Goal: Information Seeking & Learning: Learn about a topic

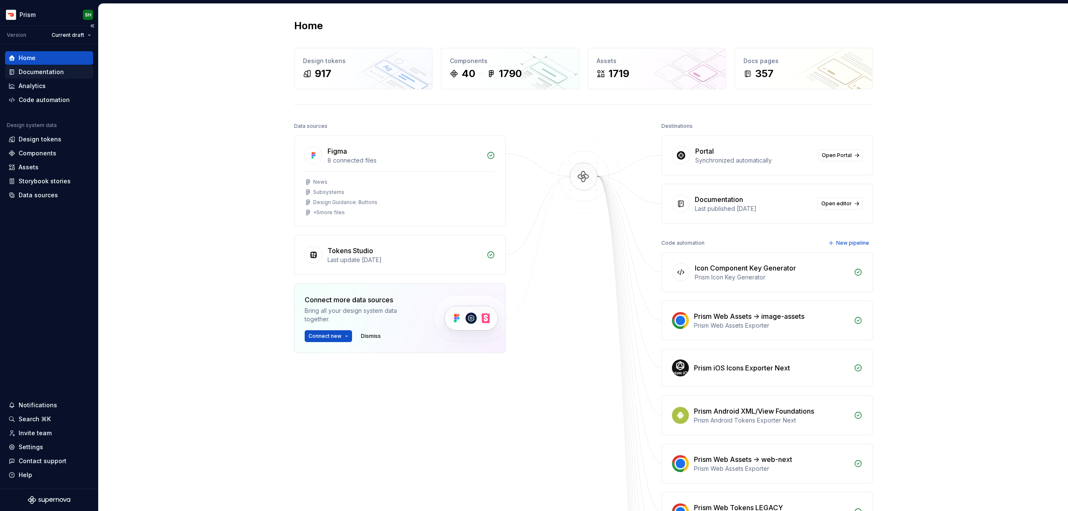
click at [26, 73] on div "Documentation" at bounding box center [41, 72] width 45 height 8
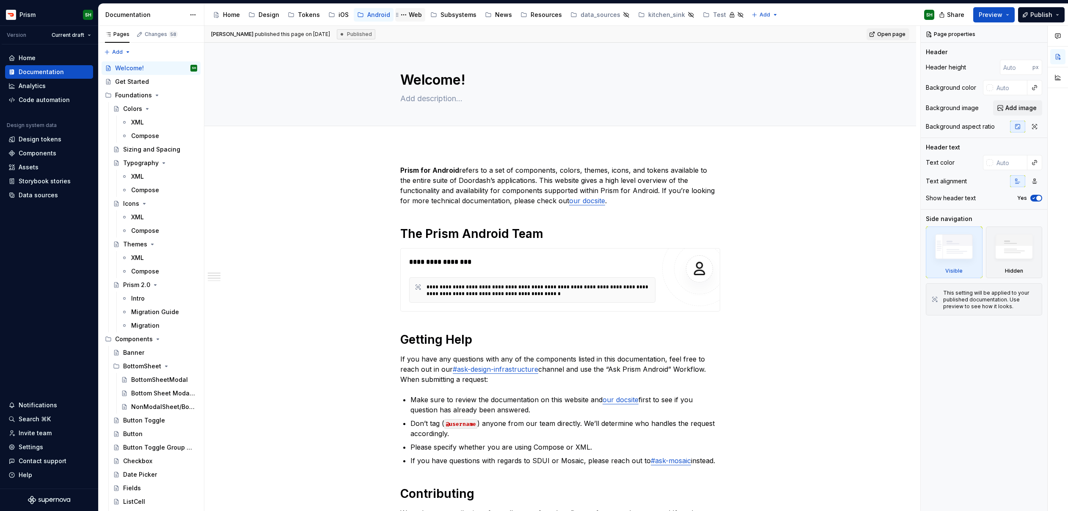
click at [409, 14] on div "Web" at bounding box center [415, 15] width 13 height 8
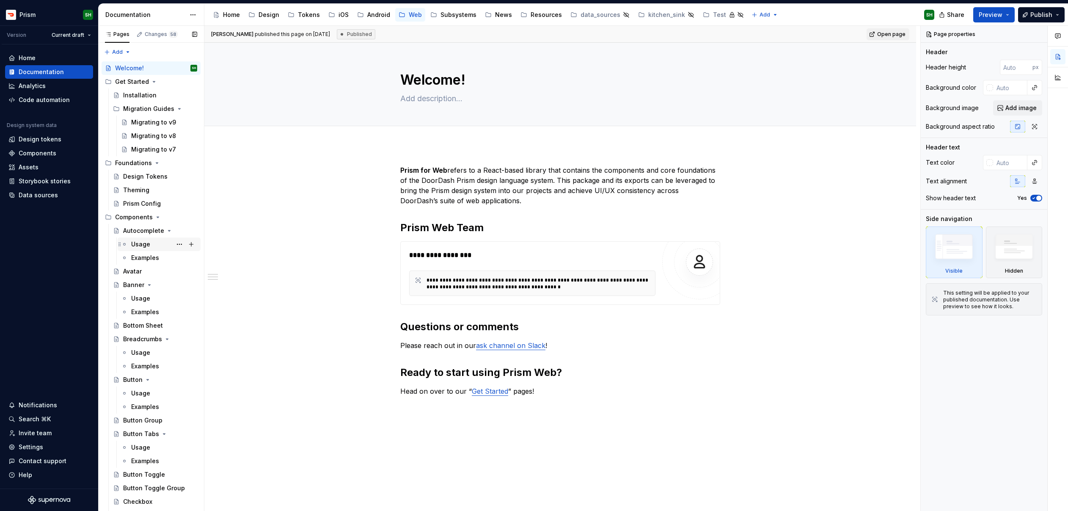
click at [137, 245] on div "Usage" at bounding box center [140, 244] width 19 height 8
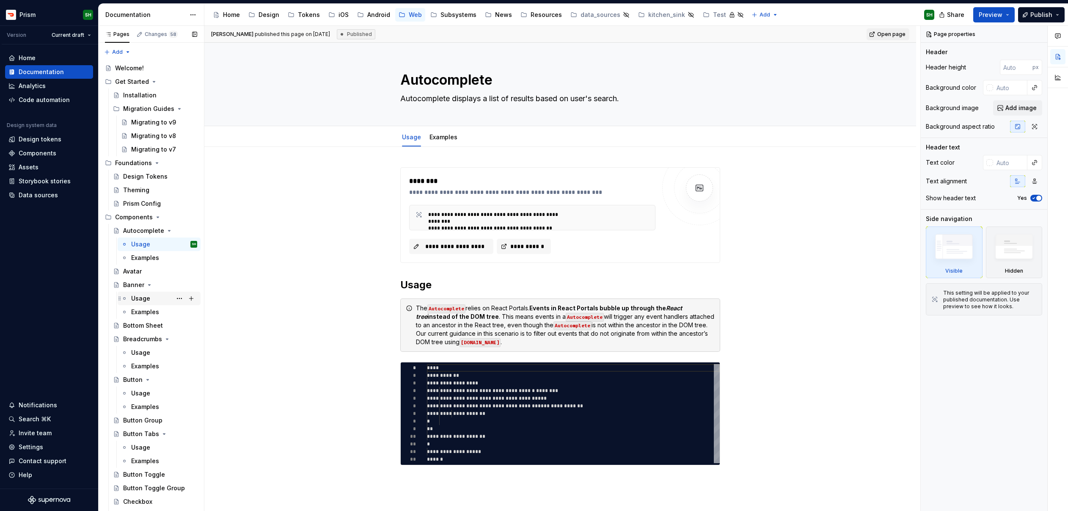
click at [141, 299] on div "Usage" at bounding box center [140, 298] width 19 height 8
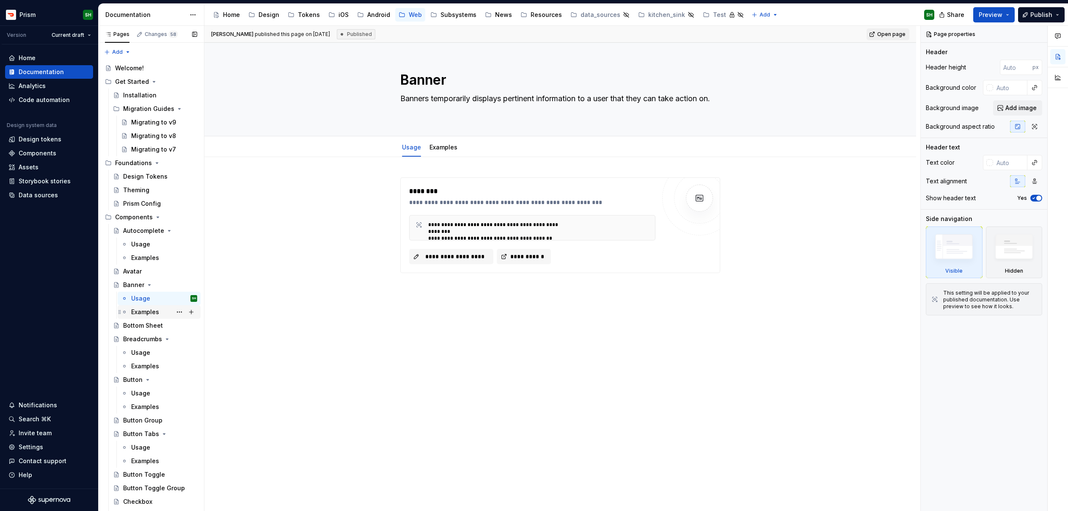
click at [156, 314] on div "Examples" at bounding box center [145, 312] width 28 height 8
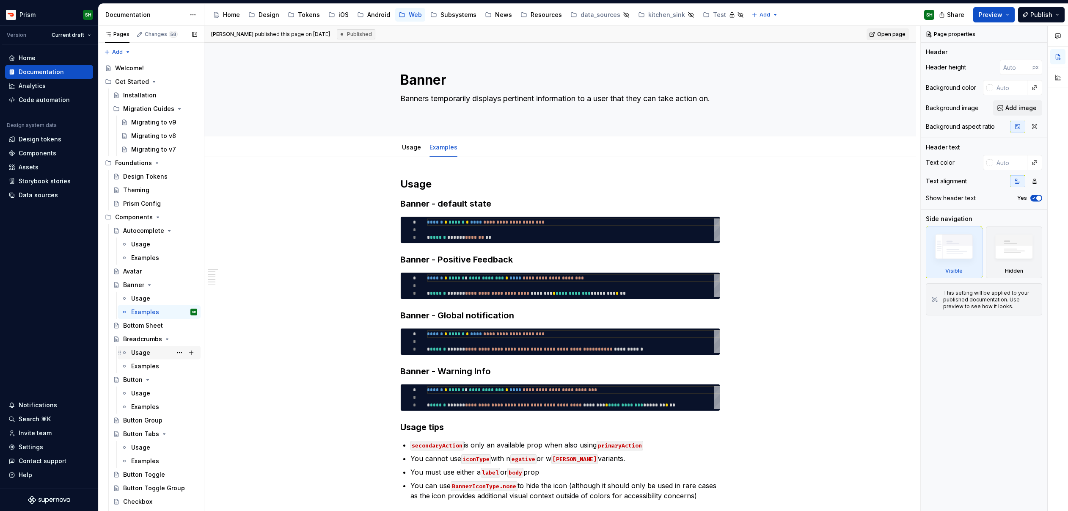
click at [148, 351] on div "Usage" at bounding box center [140, 352] width 19 height 8
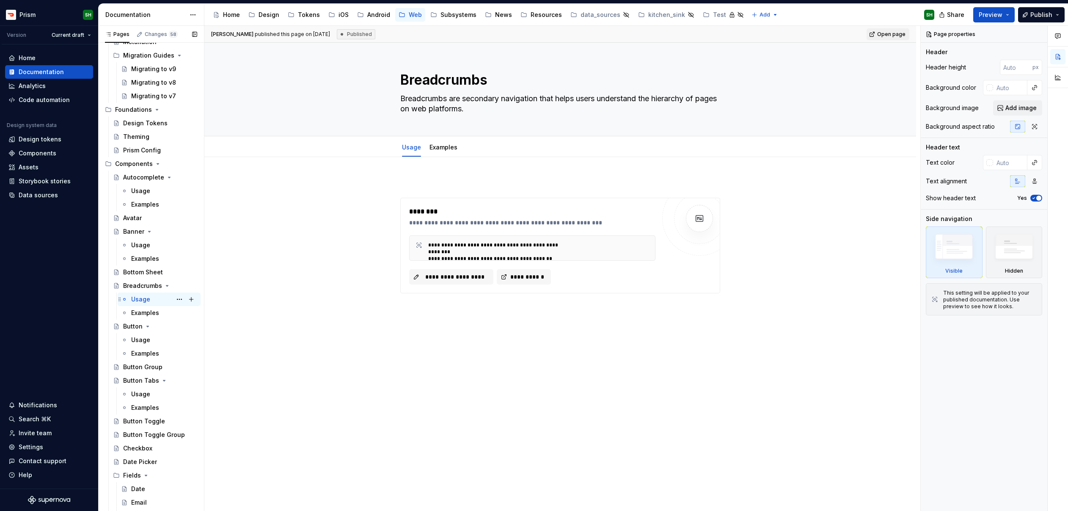
scroll to position [58, 0]
click at [143, 332] on div "Usage" at bounding box center [140, 335] width 19 height 8
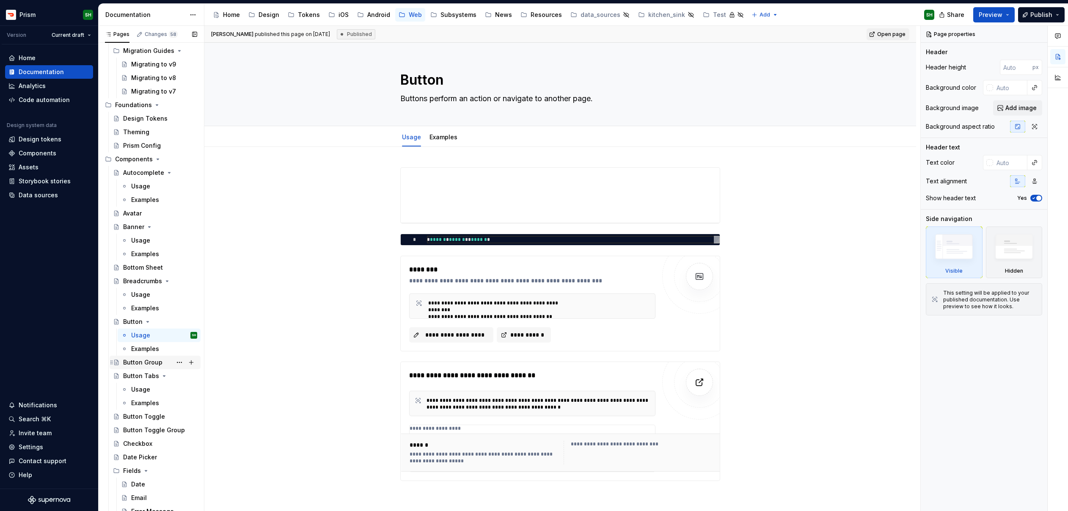
click at [157, 359] on div "Button Group" at bounding box center [142, 362] width 39 height 8
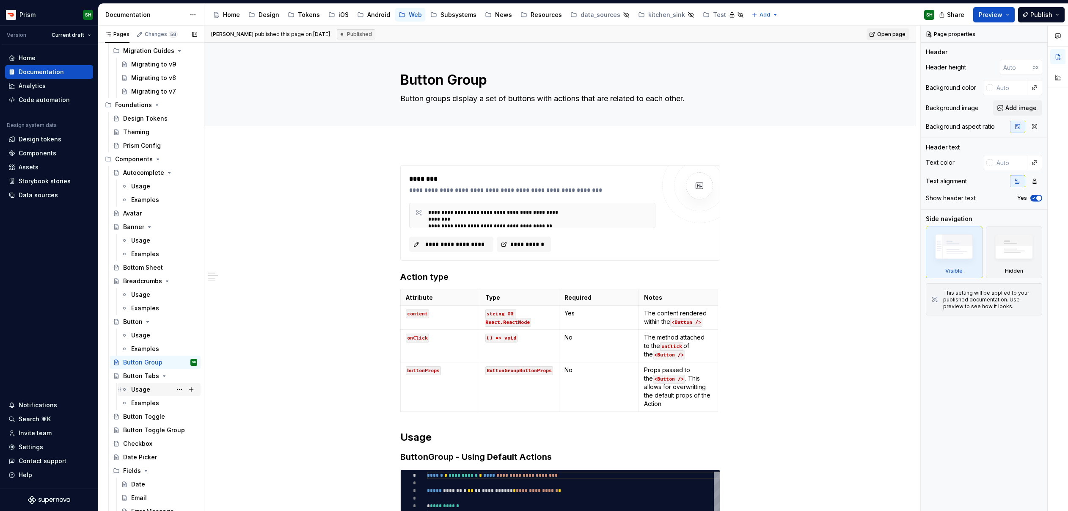
click at [155, 390] on div "Usage" at bounding box center [164, 389] width 66 height 12
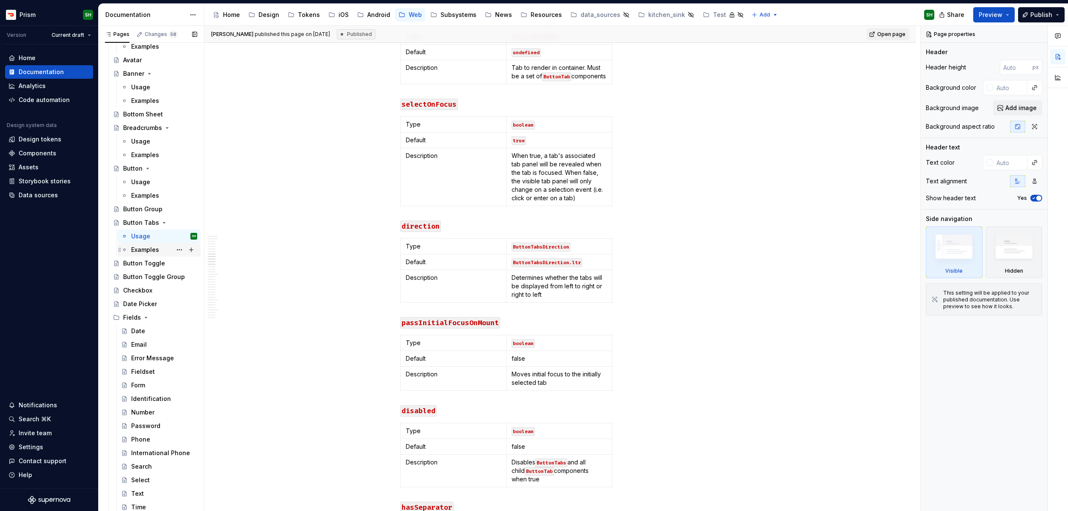
scroll to position [247, 0]
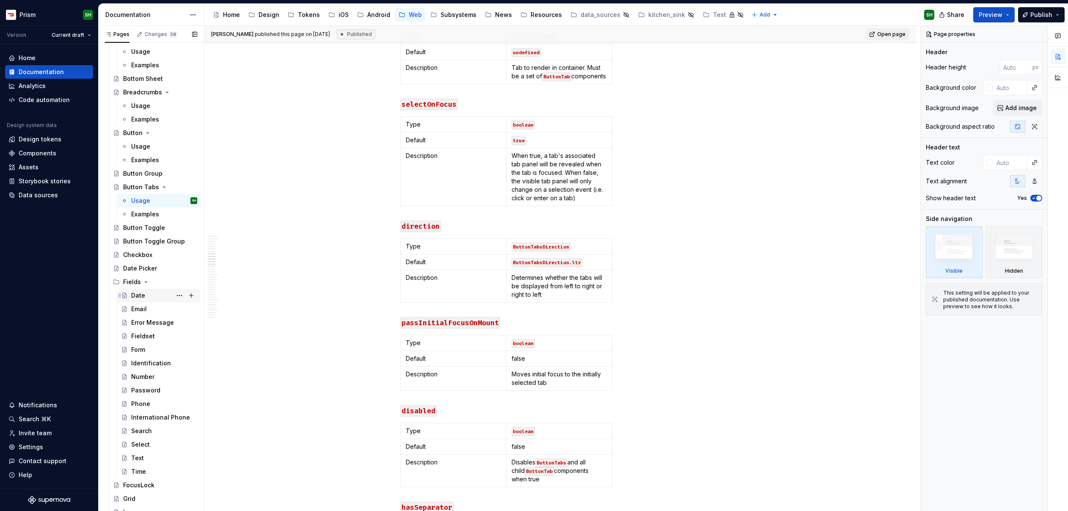
click at [134, 294] on div "Date" at bounding box center [138, 295] width 14 height 8
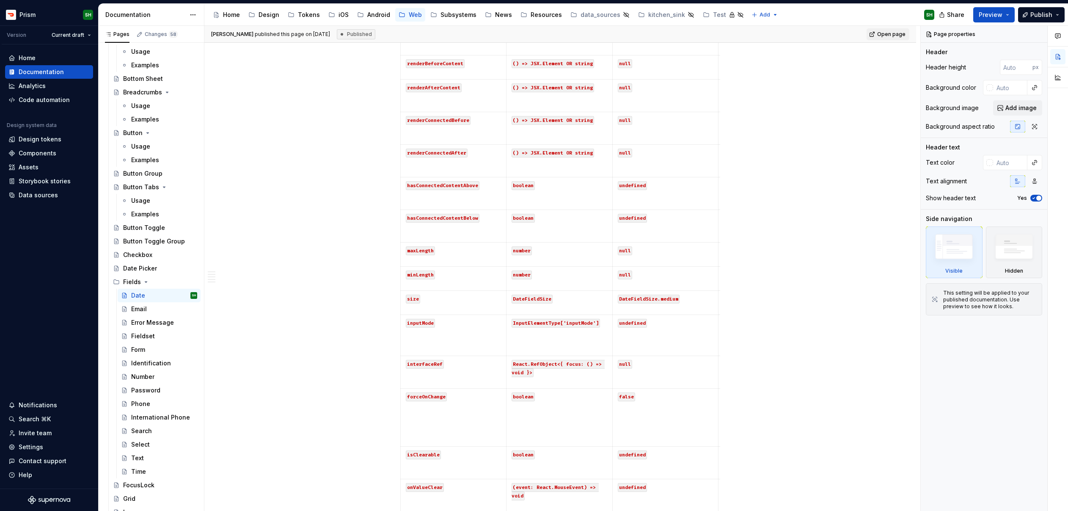
scroll to position [1568, 0]
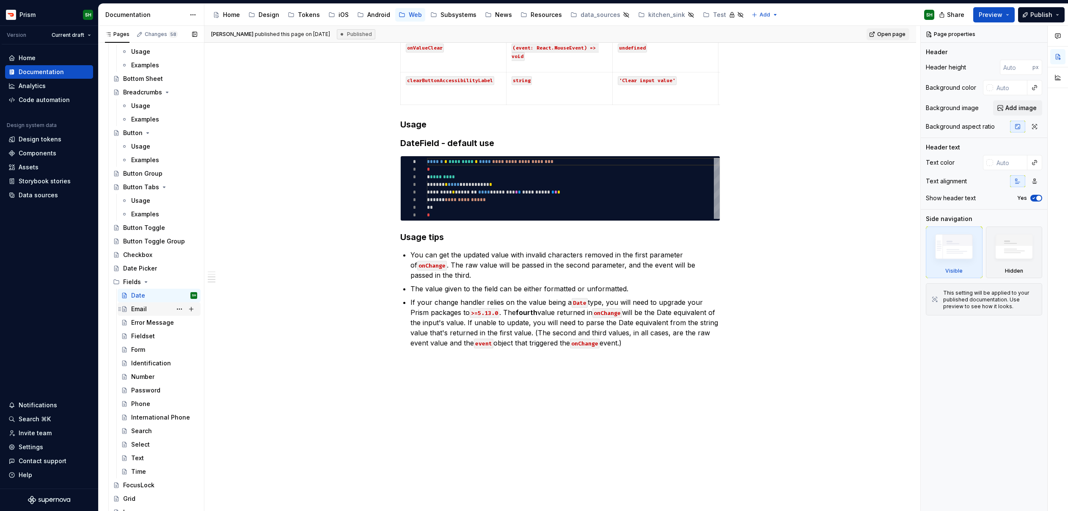
click at [130, 311] on div "Email" at bounding box center [159, 309] width 76 height 12
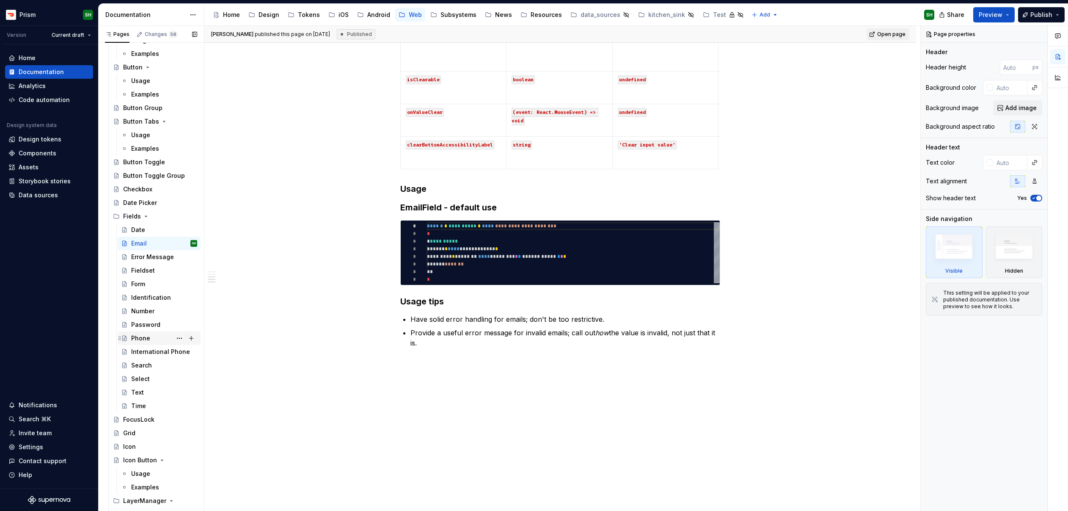
scroll to position [317, 0]
click at [161, 352] on div "International Phone" at bounding box center [164, 347] width 66 height 12
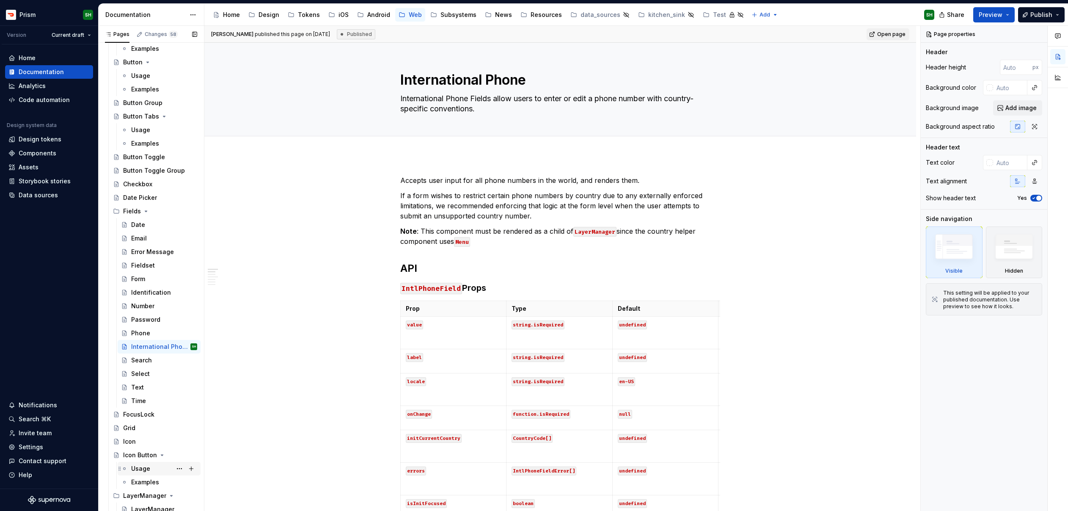
click at [146, 470] on div "Usage" at bounding box center [140, 468] width 19 height 8
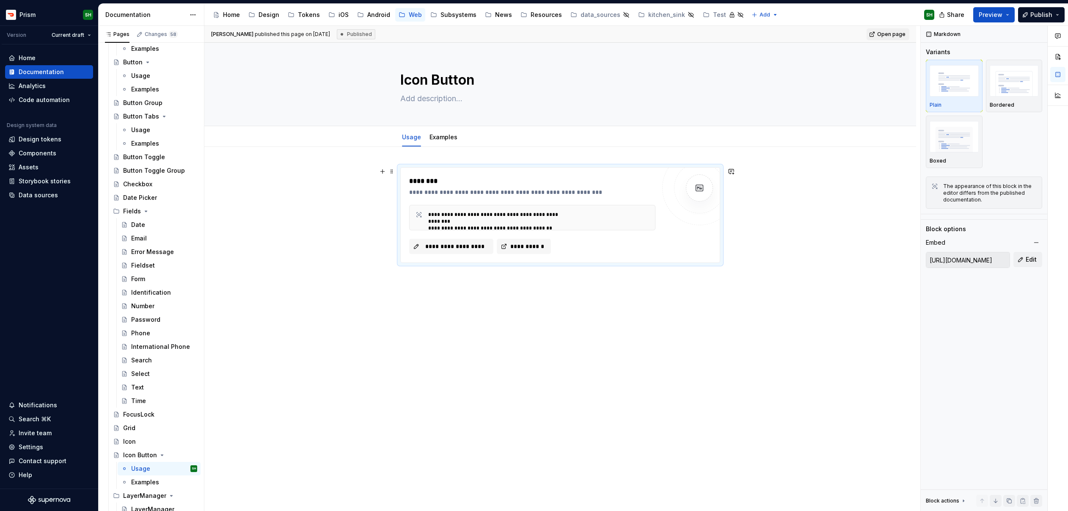
click at [468, 214] on div "**********" at bounding box center [497, 218] width 138 height 14
click at [524, 247] on span "**********" at bounding box center [527, 246] width 36 height 8
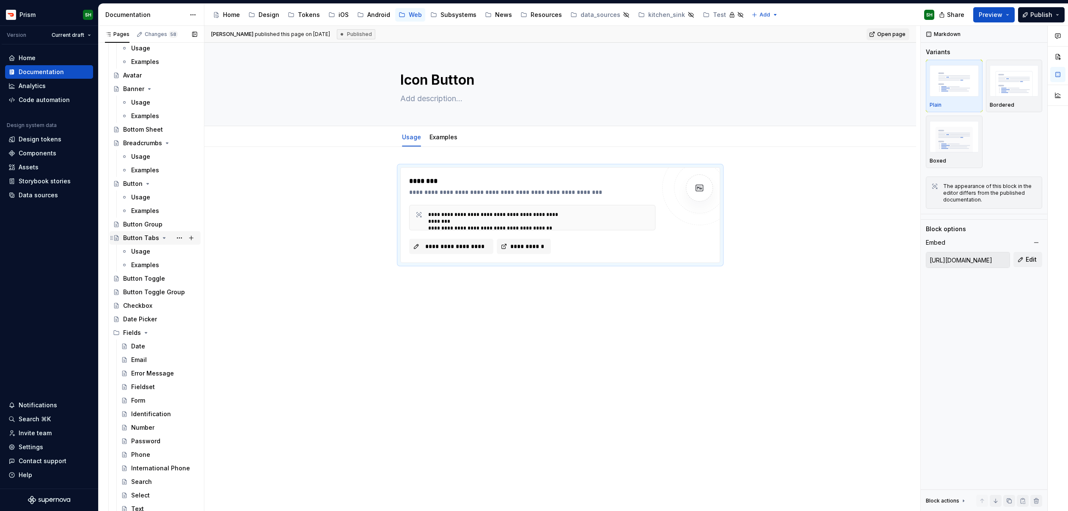
scroll to position [167, 0]
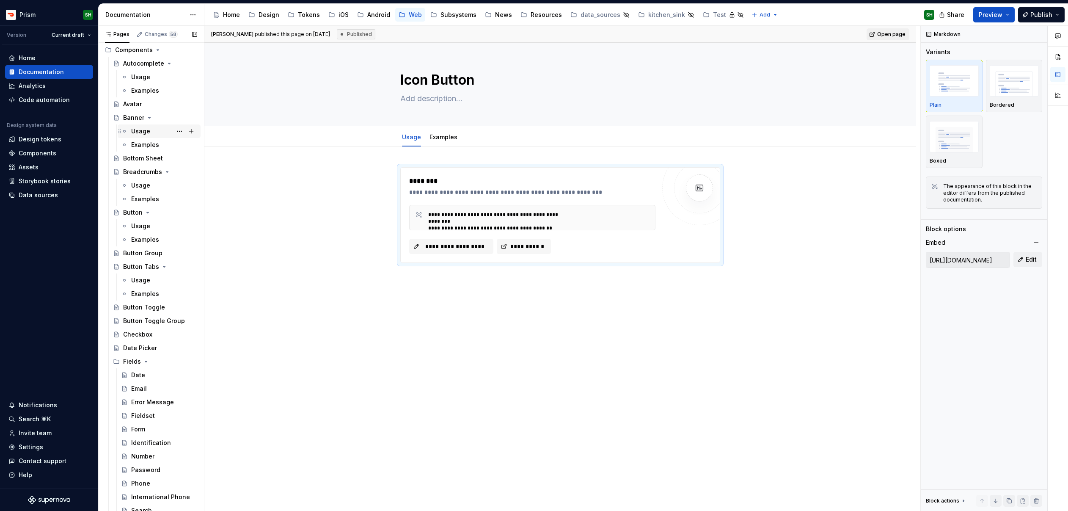
click at [148, 132] on div "Usage" at bounding box center [140, 131] width 19 height 8
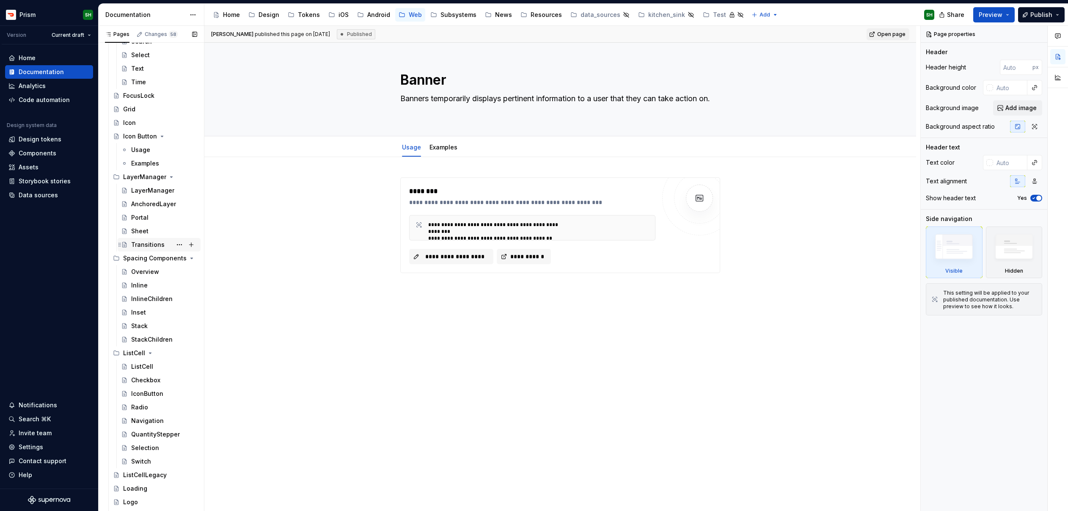
scroll to position [706, 0]
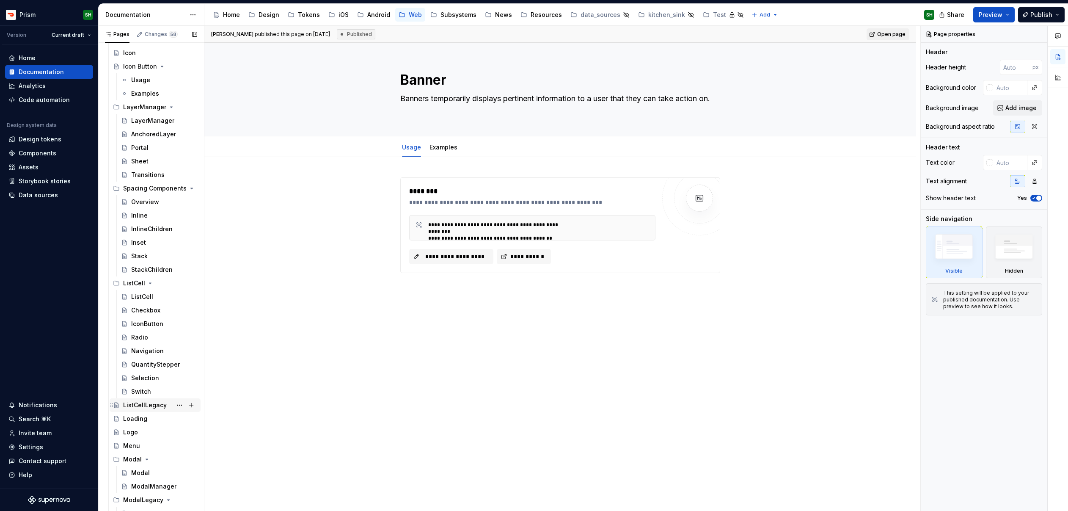
click at [146, 404] on div "ListCellLegacy" at bounding box center [145, 405] width 44 height 8
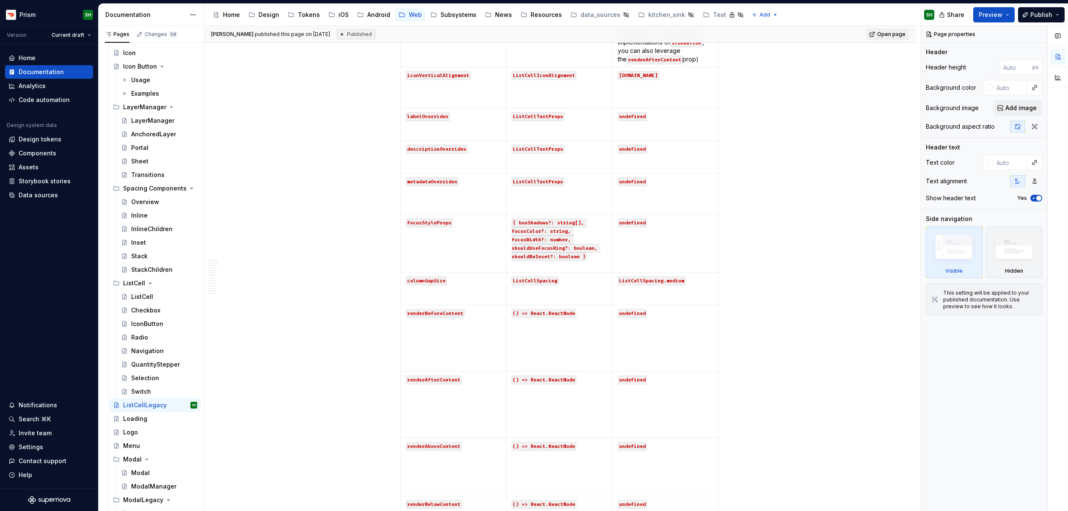
scroll to position [1289, 0]
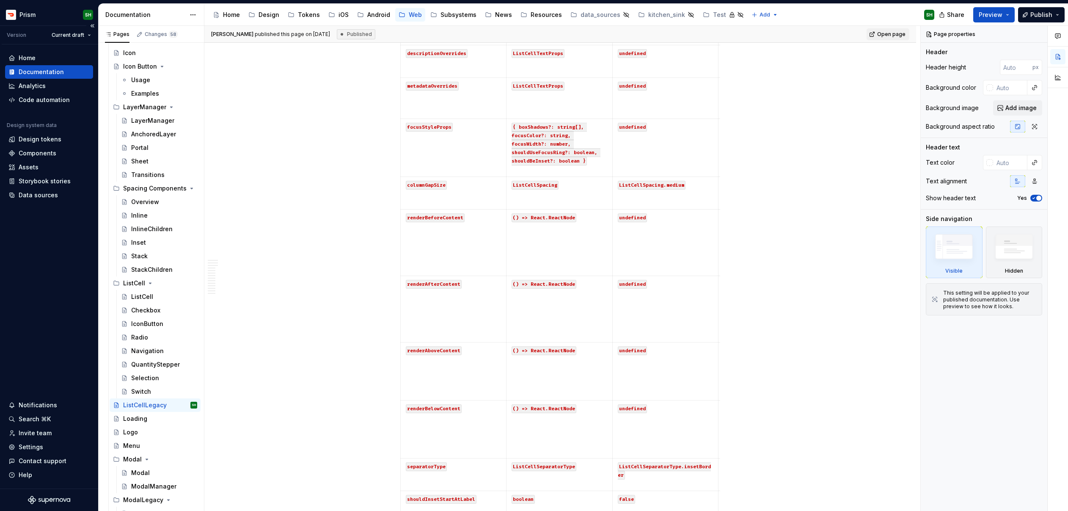
type textarea "*"
